Goal: Find specific page/section: Find specific page/section

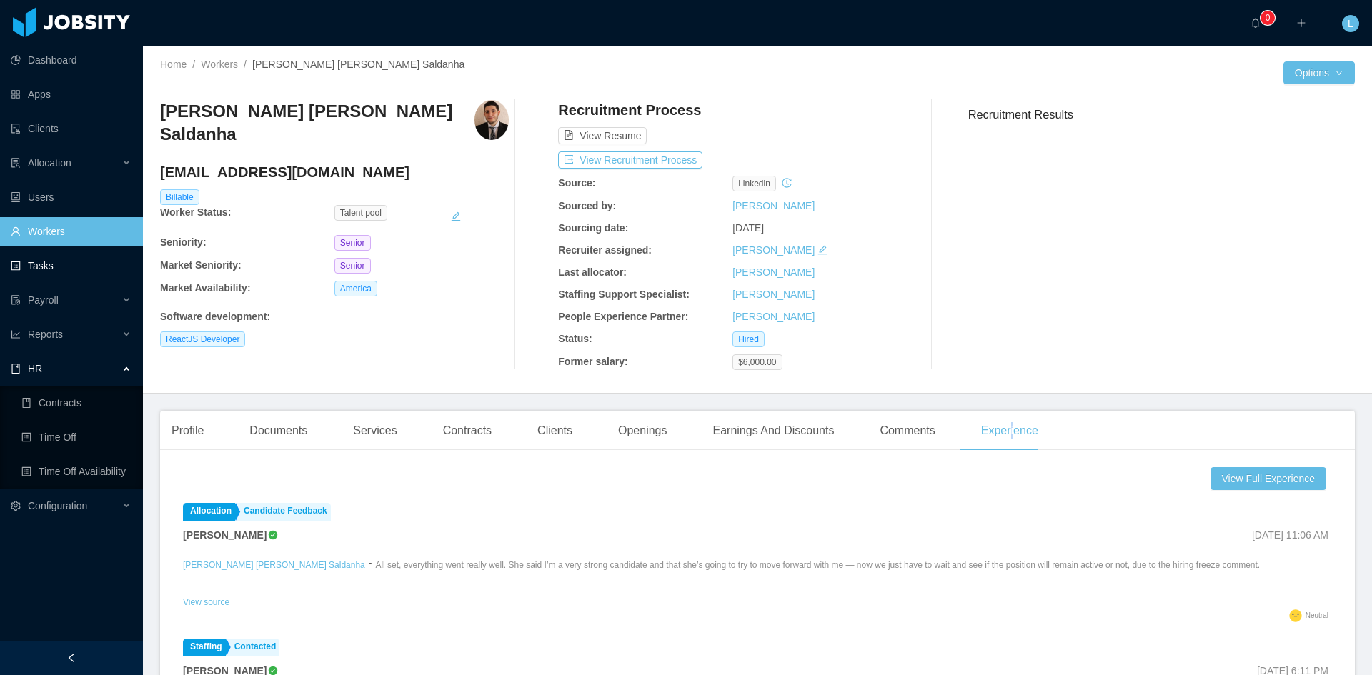
scroll to position [71, 0]
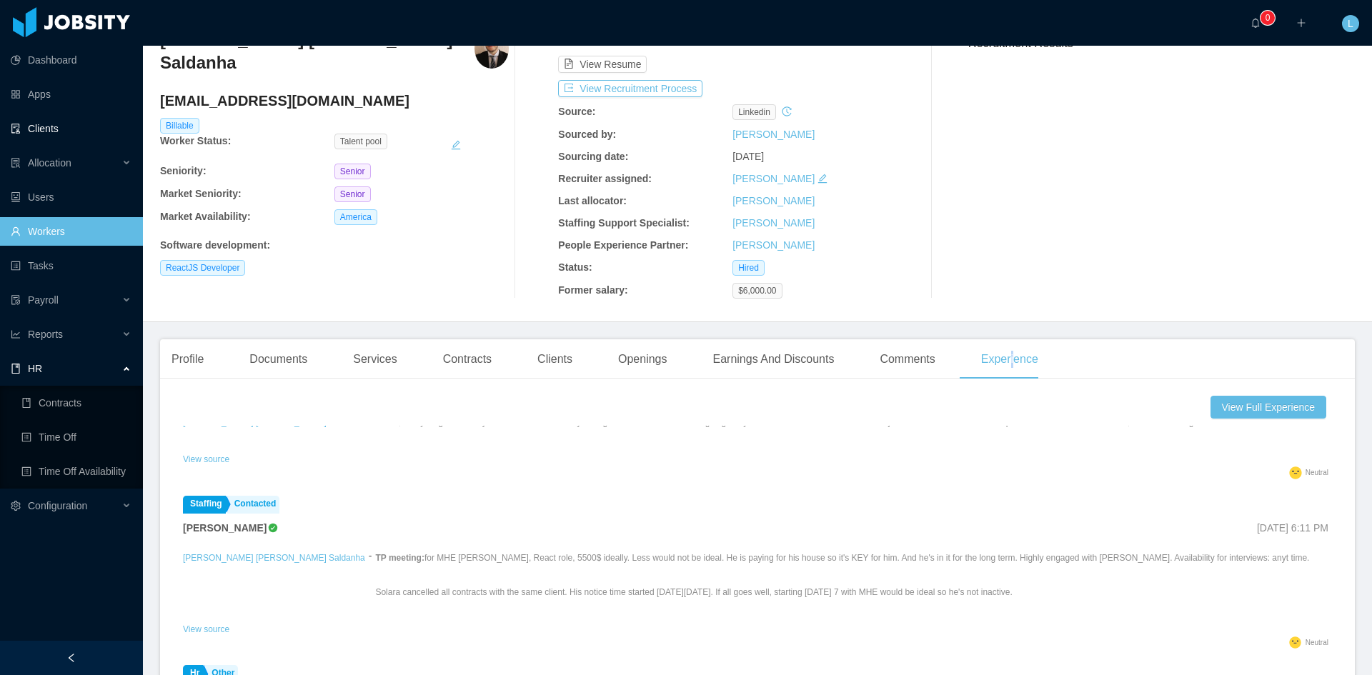
click at [59, 135] on link "Clients" at bounding box center [71, 128] width 121 height 29
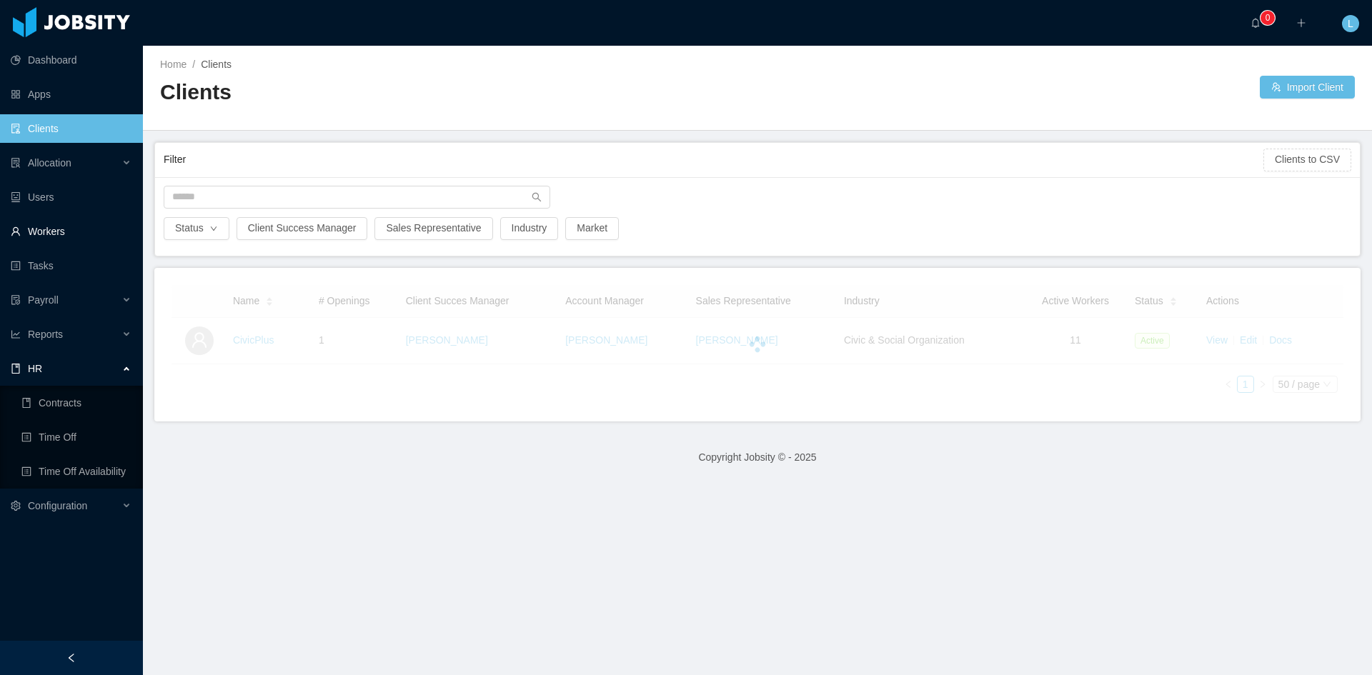
click at [39, 225] on link "Workers" at bounding box center [71, 231] width 121 height 29
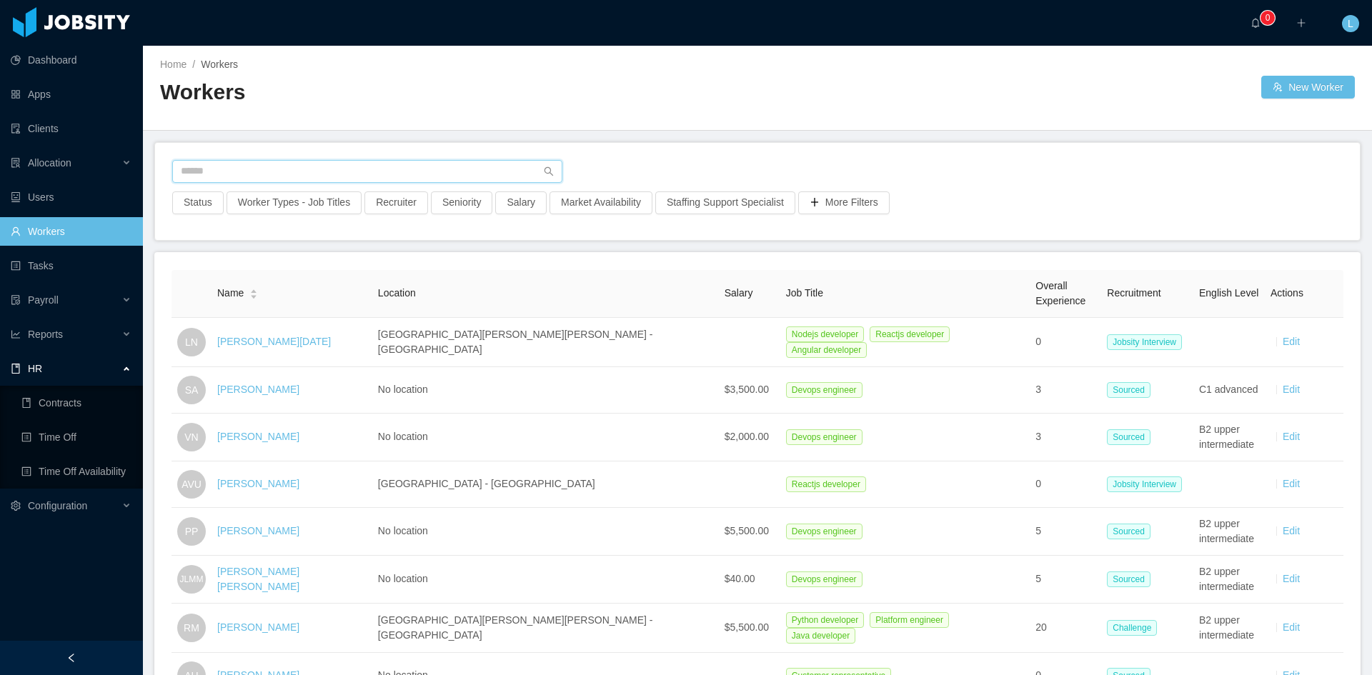
click at [232, 171] on input "text" at bounding box center [367, 171] width 390 height 23
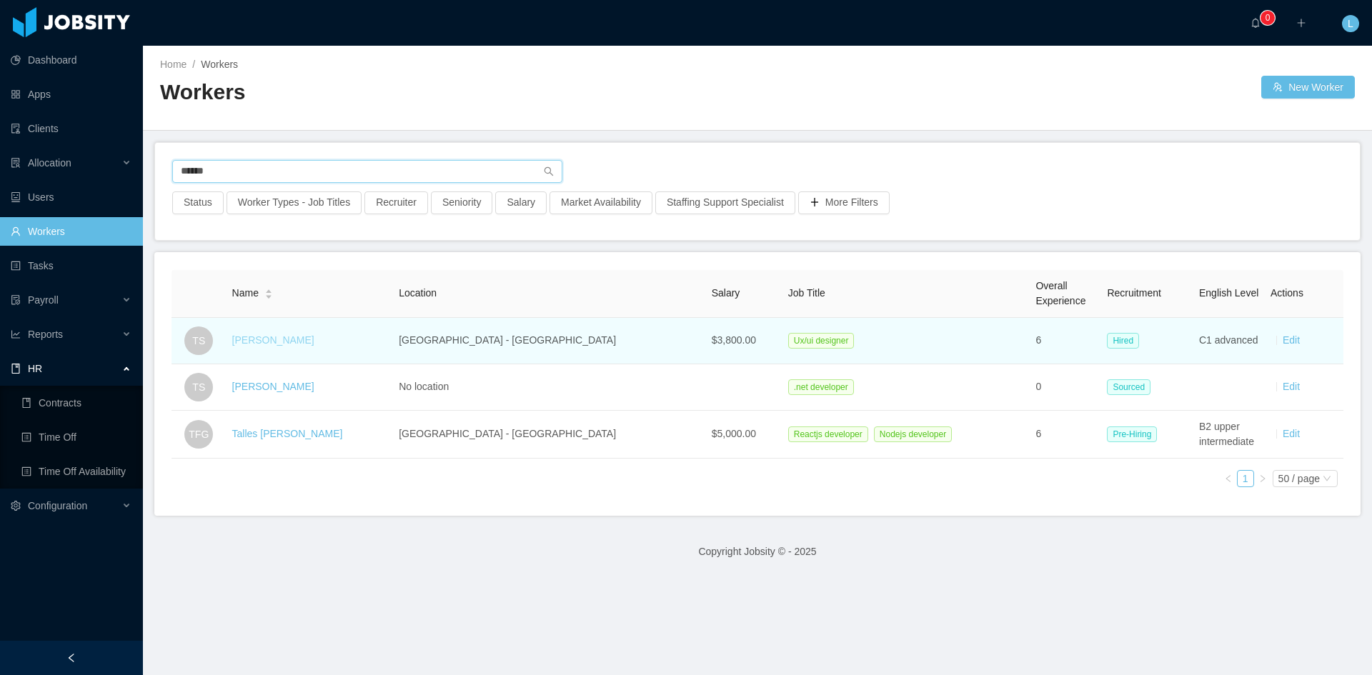
type input "******"
click at [299, 342] on link "[PERSON_NAME]" at bounding box center [273, 339] width 82 height 11
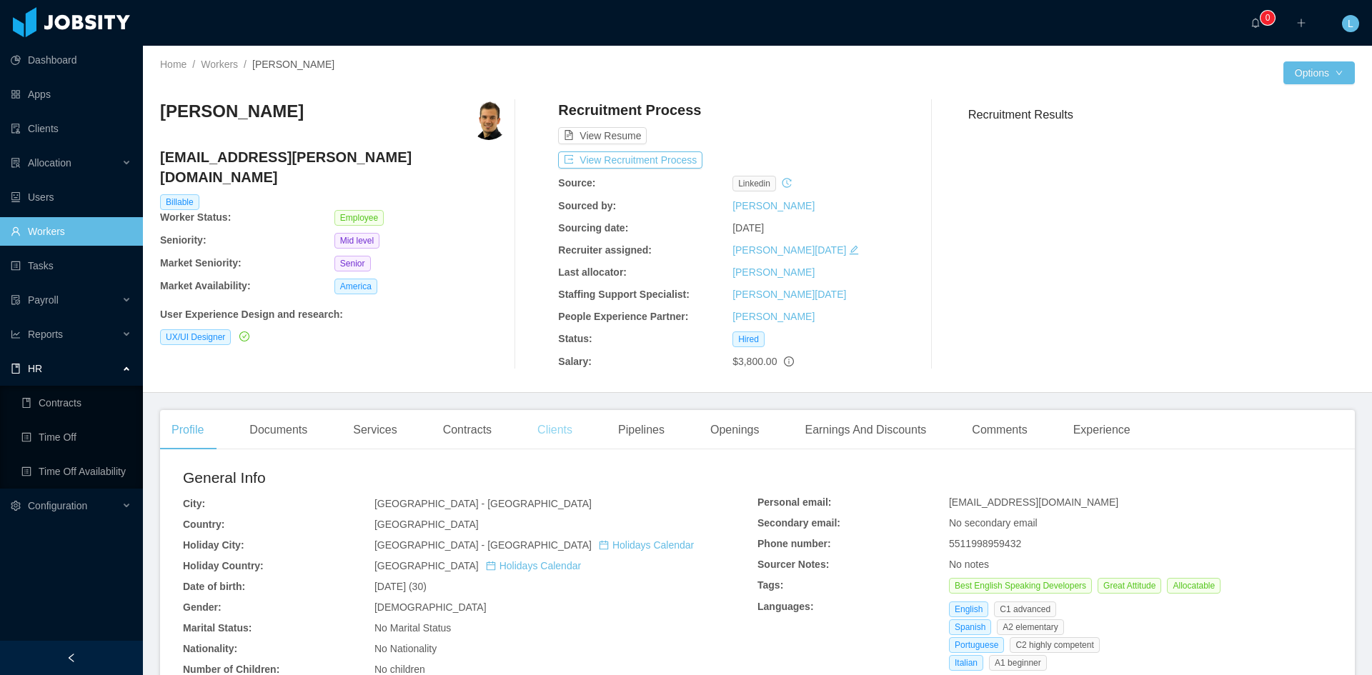
click at [553, 433] on div "Clients" at bounding box center [555, 430] width 58 height 40
